Goal: Task Accomplishment & Management: Complete application form

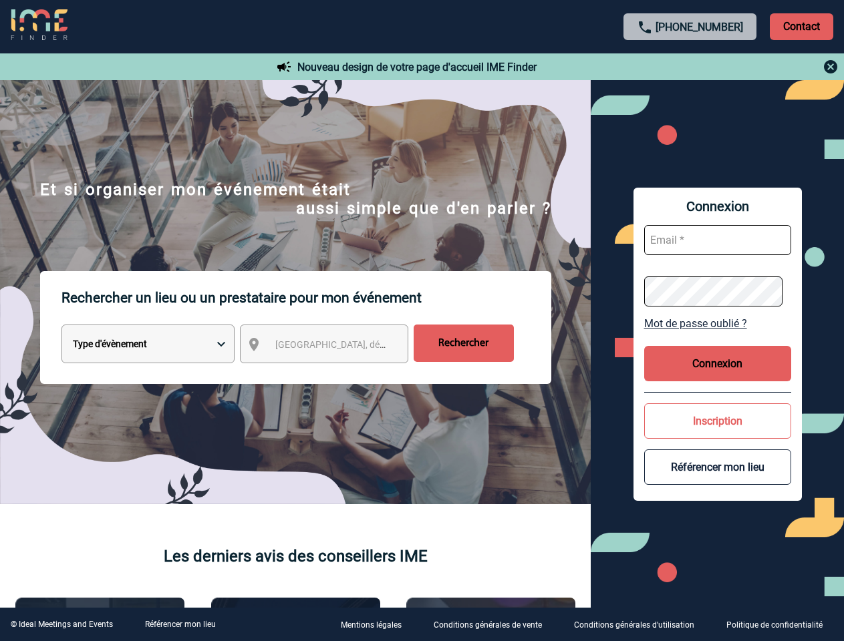
click at [422, 321] on p "Rechercher un lieu ou un prestataire pour mon événement" at bounding box center [306, 297] width 490 height 53
click at [801, 26] on p "Contact" at bounding box center [801, 26] width 63 height 27
click at [690, 67] on div at bounding box center [690, 67] width 297 height 16
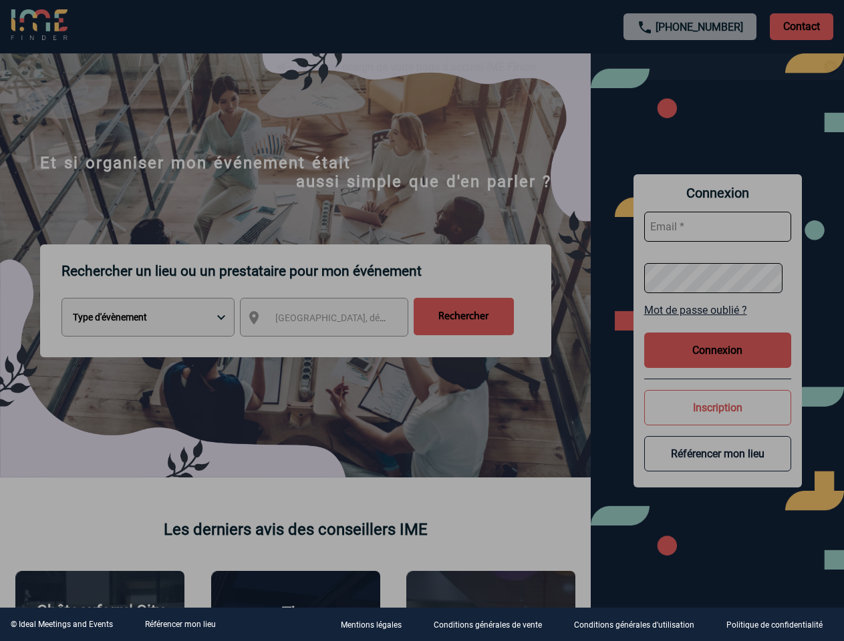
click at [336, 347] on div at bounding box center [422, 320] width 844 height 641
click at [718, 323] on div at bounding box center [422, 320] width 844 height 641
click at [718, 363] on div at bounding box center [422, 320] width 844 height 641
click at [718, 421] on div at bounding box center [422, 320] width 844 height 641
click at [718, 467] on div at bounding box center [422, 320] width 844 height 641
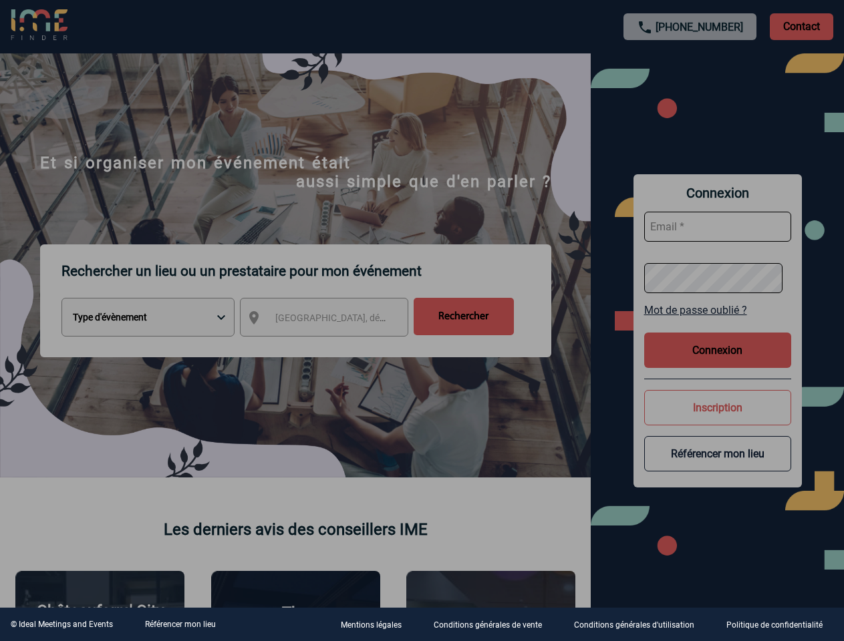
click at [180, 625] on link "Référencer mon lieu" at bounding box center [180, 624] width 71 height 9
